Goal: Transaction & Acquisition: Purchase product/service

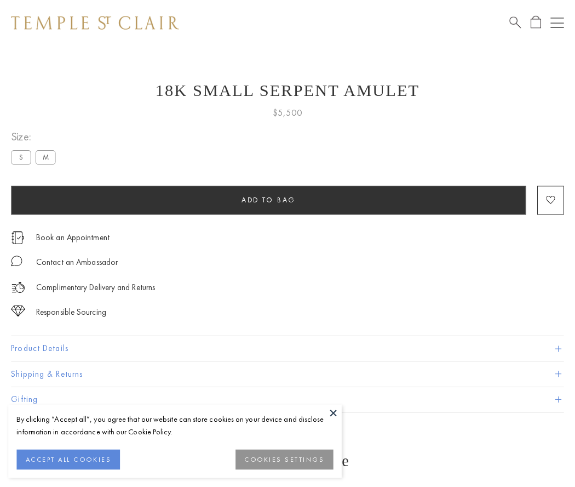
scroll to position [18, 0]
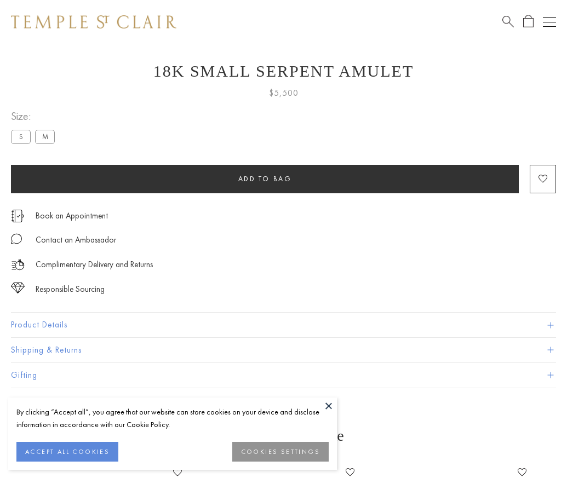
click at [265, 179] on span "Add to bag" at bounding box center [265, 178] width 54 height 9
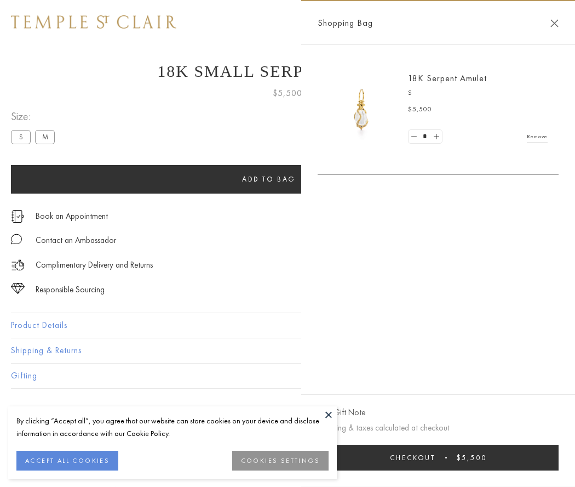
click at [438, 457] on button "Checkout $5,500" at bounding box center [438, 457] width 241 height 26
